Goal: Check status

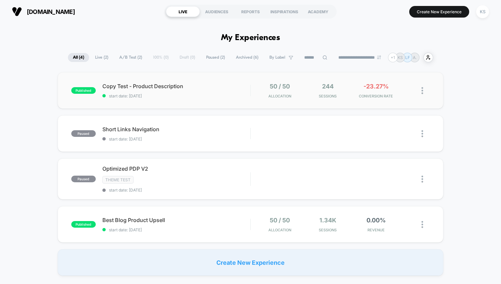
click at [163, 82] on div "published Copy Test - Product Description start date: [DATE] 50 / 50 Allocation…" at bounding box center [251, 90] width 386 height 36
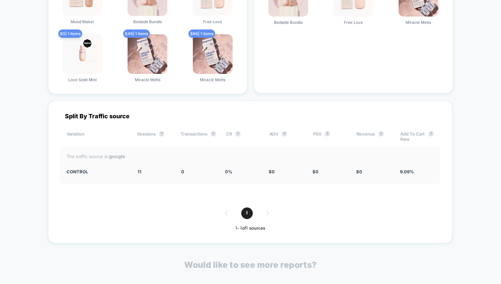
scroll to position [1322, 0]
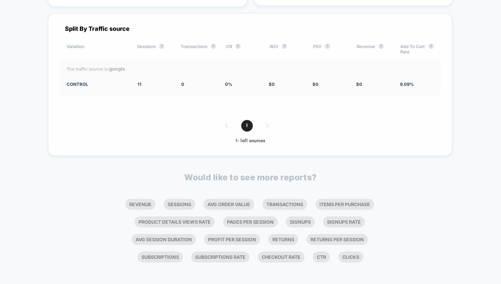
click at [263, 122] on div "1" at bounding box center [250, 126] width 381 height 12
click at [269, 124] on div "1" at bounding box center [250, 126] width 381 height 12
click at [251, 123] on span "1" at bounding box center [247, 126] width 12 height 12
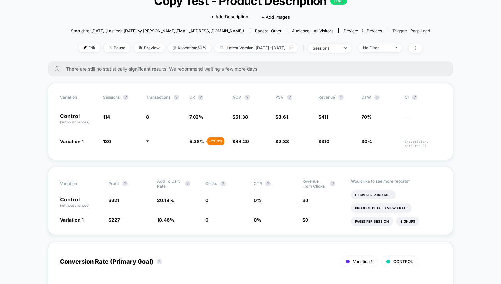
scroll to position [0, 0]
